Goal: Information Seeking & Learning: Learn about a topic

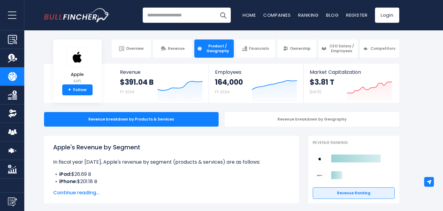
click at [253, 165] on p "In fiscal year [DATE], Apple's revenue by segment (products & services) are as …" at bounding box center [171, 161] width 237 height 7
click at [212, 173] on li "iPad: $26.69 B" at bounding box center [171, 174] width 237 height 7
click at [70, 195] on span "Continue reading..." at bounding box center [171, 192] width 237 height 7
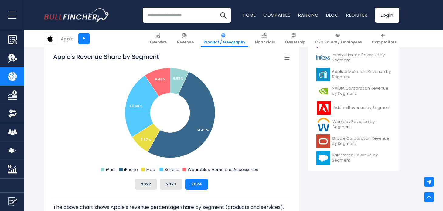
scroll to position [227, 0]
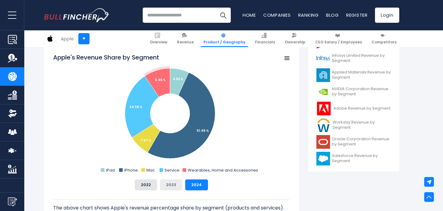
click at [165, 189] on button "2023" at bounding box center [171, 184] width 22 height 11
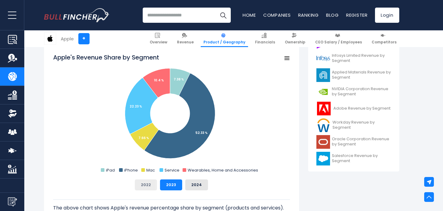
click at [150, 187] on button "2022" at bounding box center [146, 184] width 22 height 11
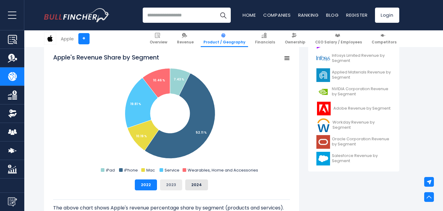
click at [169, 185] on button "2023" at bounding box center [171, 184] width 22 height 11
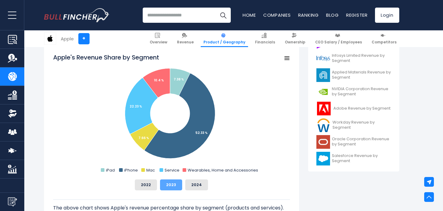
click at [181, 185] on button "2023" at bounding box center [171, 184] width 22 height 11
click at [191, 183] on button "2024" at bounding box center [196, 184] width 23 height 11
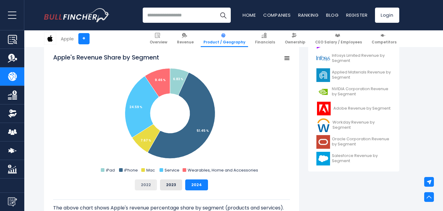
click at [155, 186] on button "2022" at bounding box center [146, 184] width 22 height 11
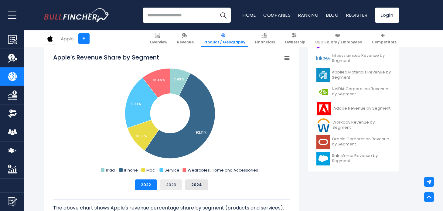
click at [170, 188] on button "2023" at bounding box center [171, 184] width 22 height 11
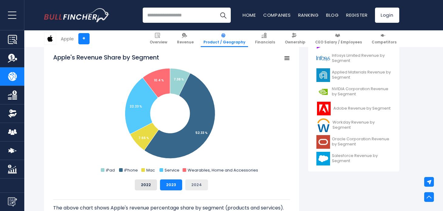
click at [204, 188] on button "2024" at bounding box center [196, 184] width 23 height 11
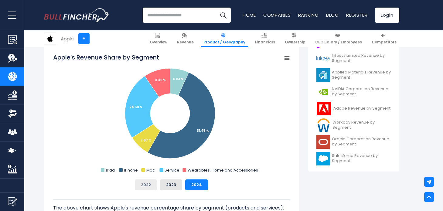
click at [155, 188] on button "2022" at bounding box center [146, 184] width 22 height 11
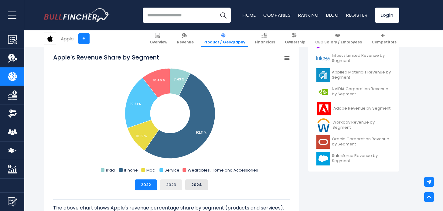
click at [164, 186] on button "2023" at bounding box center [171, 184] width 22 height 11
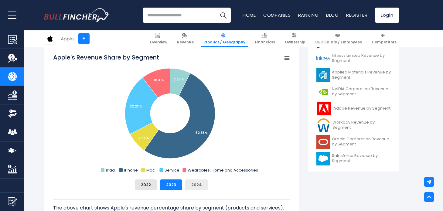
click at [198, 183] on button "2024" at bounding box center [196, 184] width 23 height 11
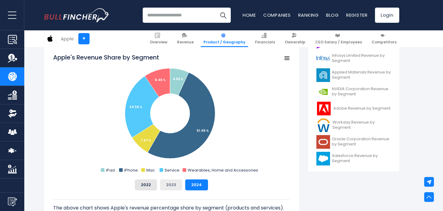
click at [170, 184] on button "2023" at bounding box center [171, 184] width 22 height 11
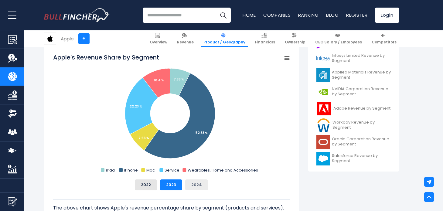
click at [191, 184] on button "2024" at bounding box center [196, 184] width 23 height 11
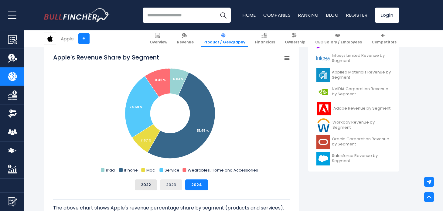
click at [168, 186] on button "2023" at bounding box center [171, 184] width 22 height 11
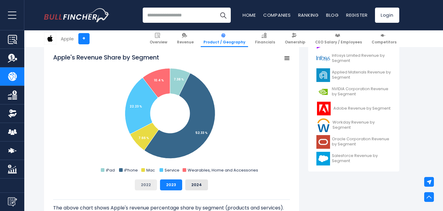
click at [144, 186] on button "2022" at bounding box center [146, 184] width 22 height 11
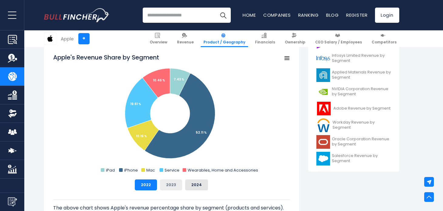
click at [170, 186] on button "2023" at bounding box center [171, 184] width 22 height 11
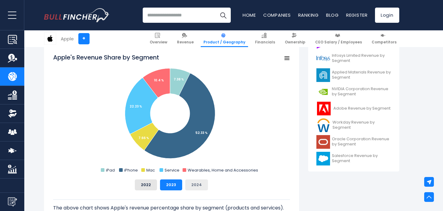
click at [192, 184] on button "2024" at bounding box center [196, 184] width 23 height 11
